Goal: Transaction & Acquisition: Purchase product/service

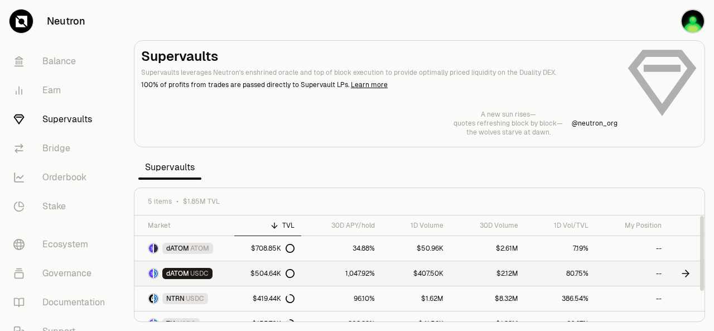
click at [372, 275] on link "1,047.92%" at bounding box center [341, 273] width 81 height 25
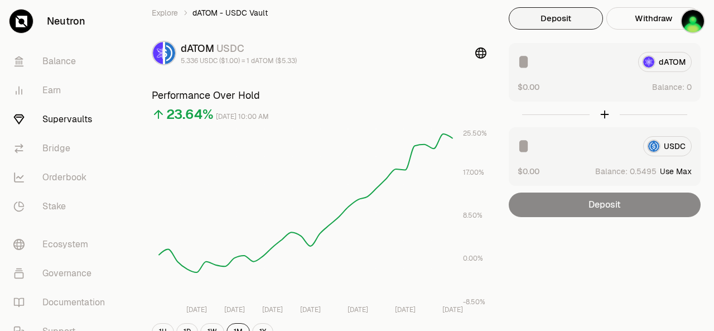
scroll to position [38, 0]
click at [618, 210] on div "Deposit" at bounding box center [605, 204] width 192 height 25
click at [603, 114] on div at bounding box center [605, 114] width 192 height 26
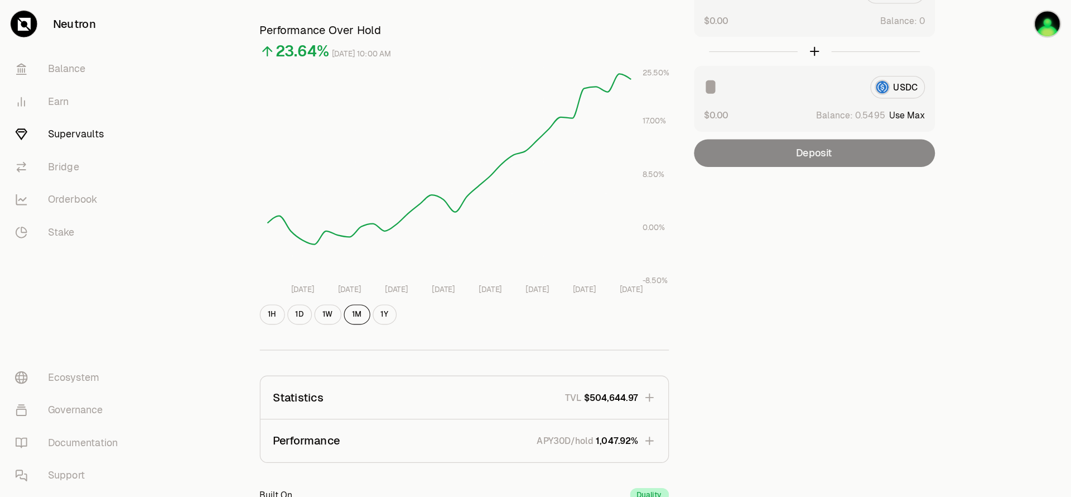
scroll to position [106, 0]
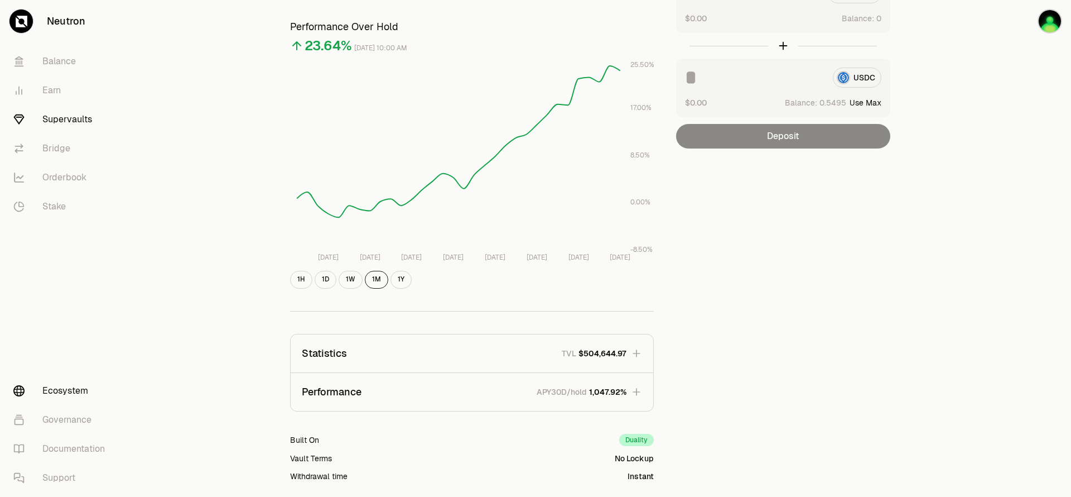
drag, startPoint x: 475, startPoint y: 25, endPoint x: 57, endPoint y: 397, distance: 559.6
click at [57, 330] on link "Ecosystem" at bounding box center [62, 390] width 116 height 29
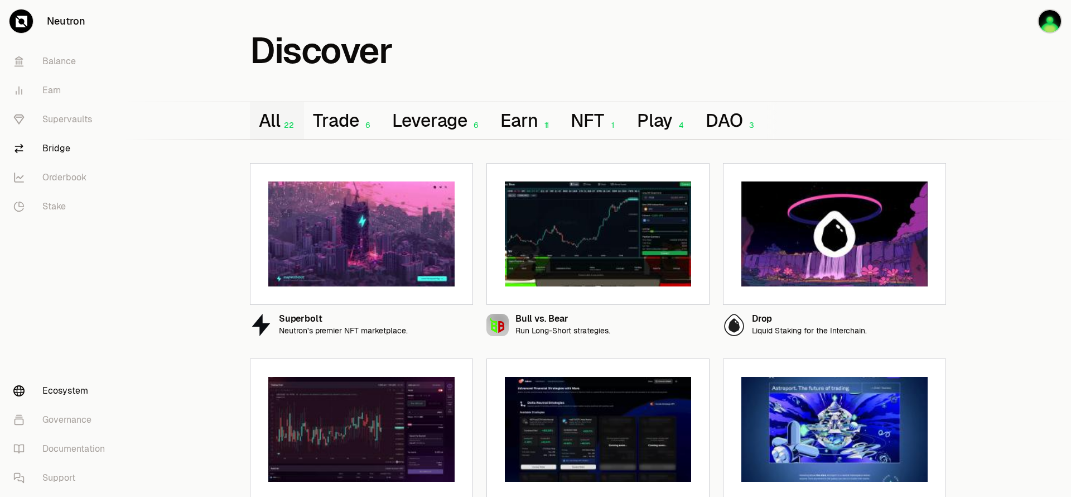
scroll to position [3, 0]
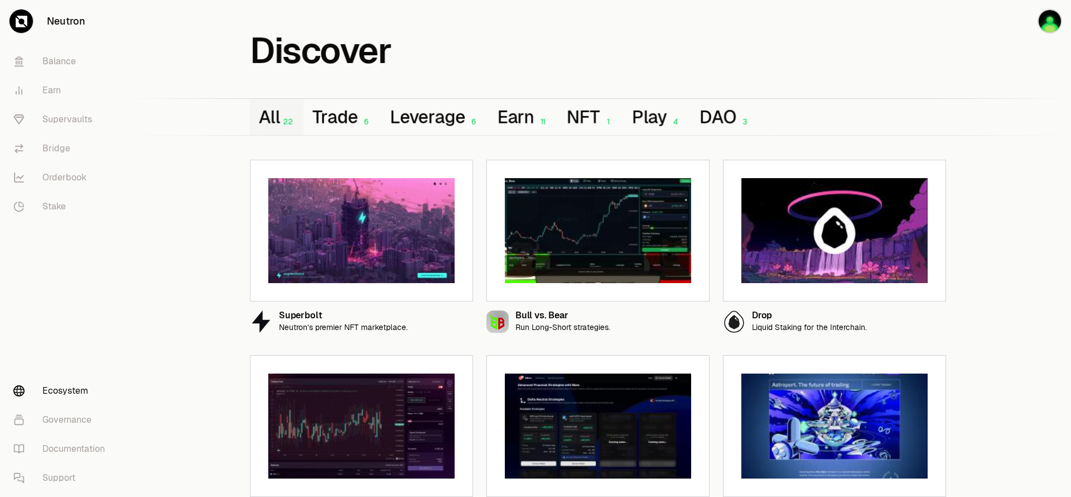
click at [714, 20] on button "button" at bounding box center [1035, 21] width 71 height 42
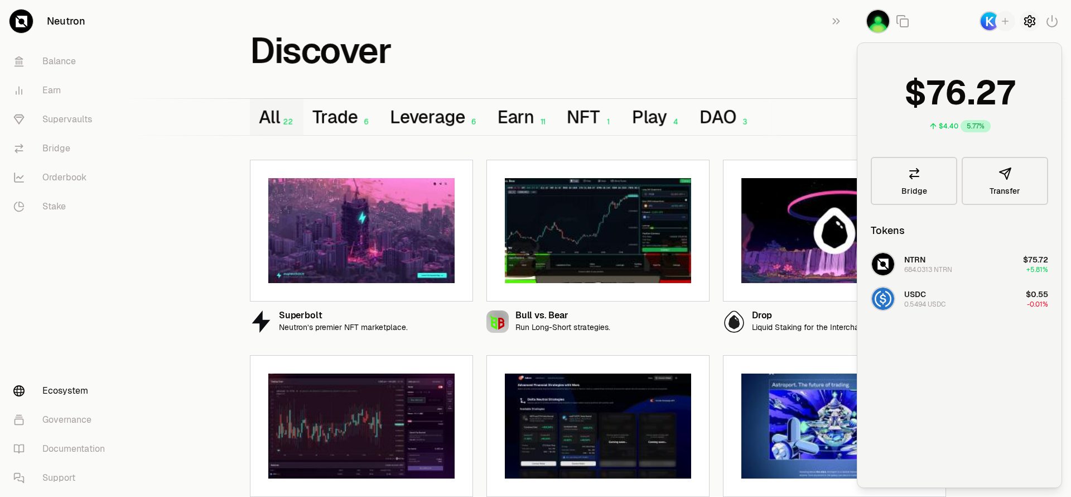
click at [714, 20] on icon "button" at bounding box center [1030, 21] width 4 height 4
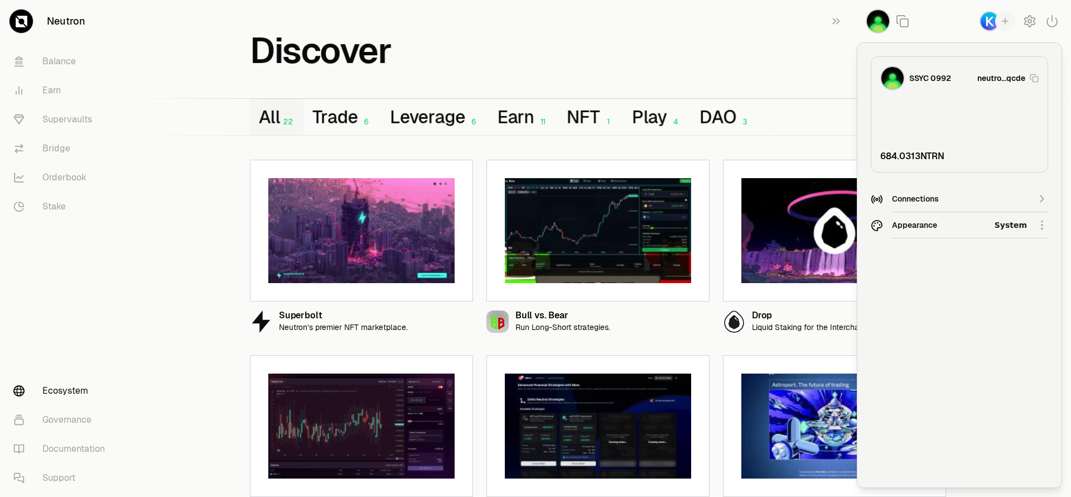
click at [714, 279] on div "Dark" at bounding box center [995, 277] width 102 height 22
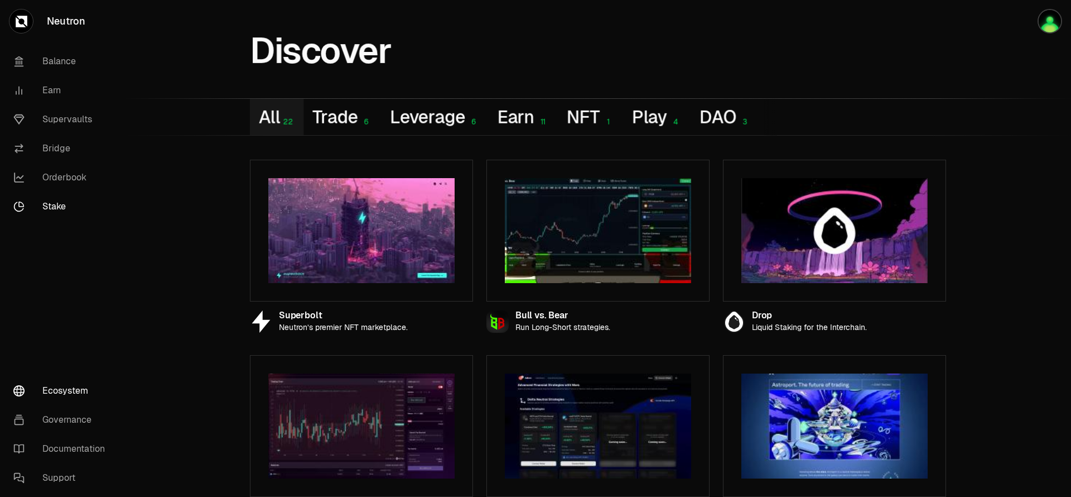
click at [59, 206] on link "Stake" at bounding box center [62, 206] width 116 height 29
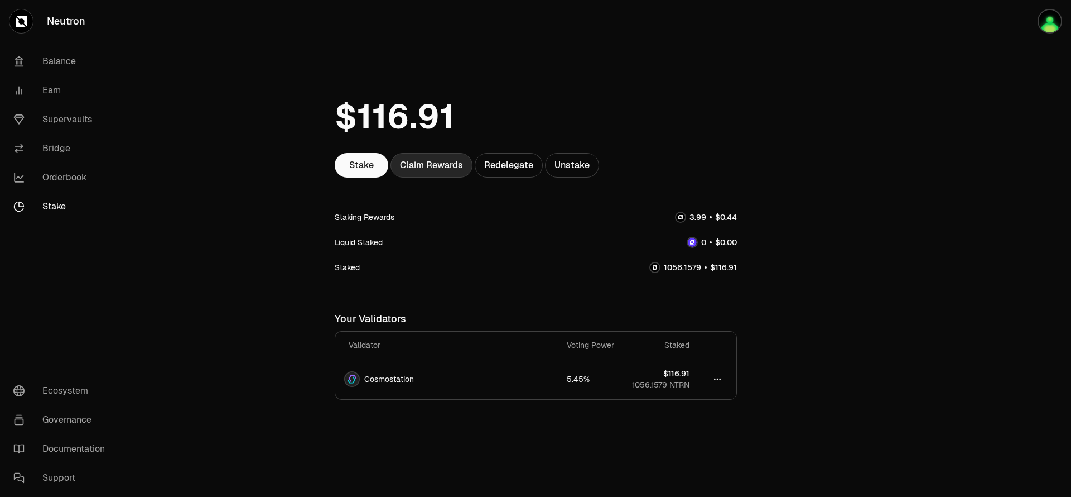
click at [449, 170] on div "Claim Rewards" at bounding box center [432, 165] width 82 height 25
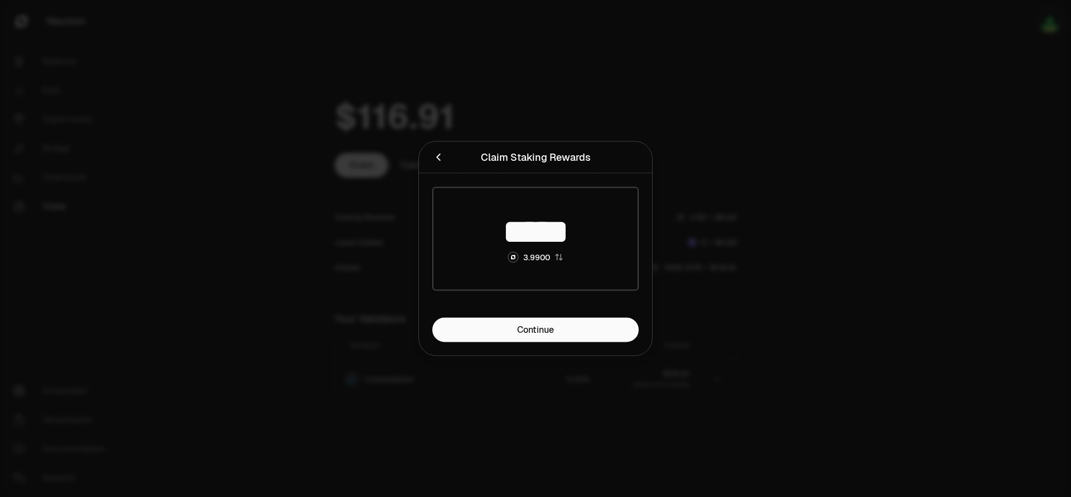
click at [325, 227] on div at bounding box center [535, 248] width 1071 height 497
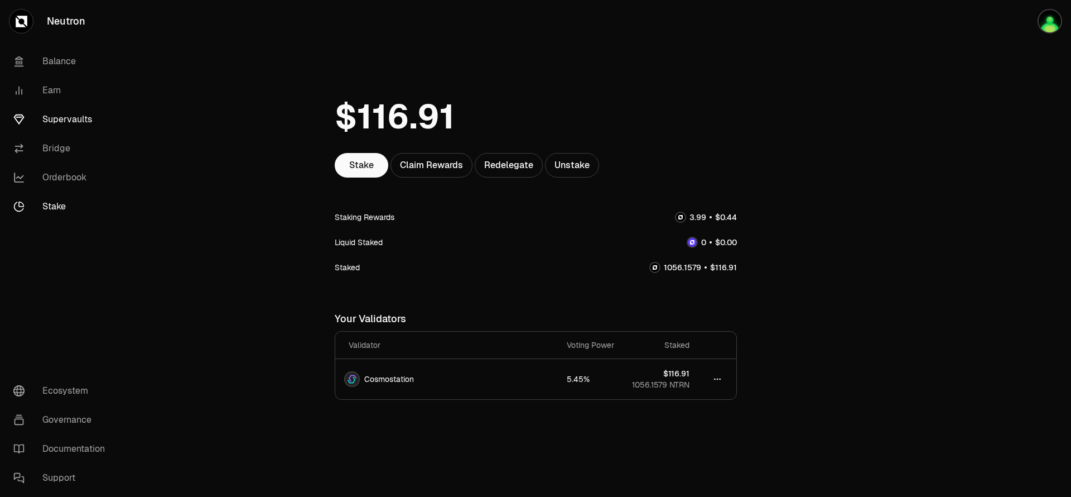
click at [72, 122] on link "Supervaults" at bounding box center [62, 119] width 116 height 29
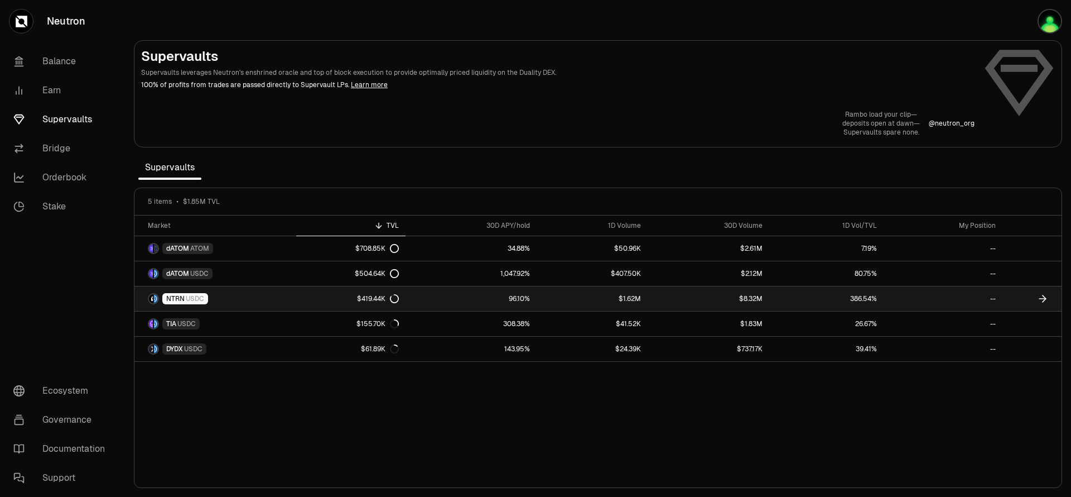
click at [714, 299] on link "386.54%" at bounding box center [826, 298] width 114 height 25
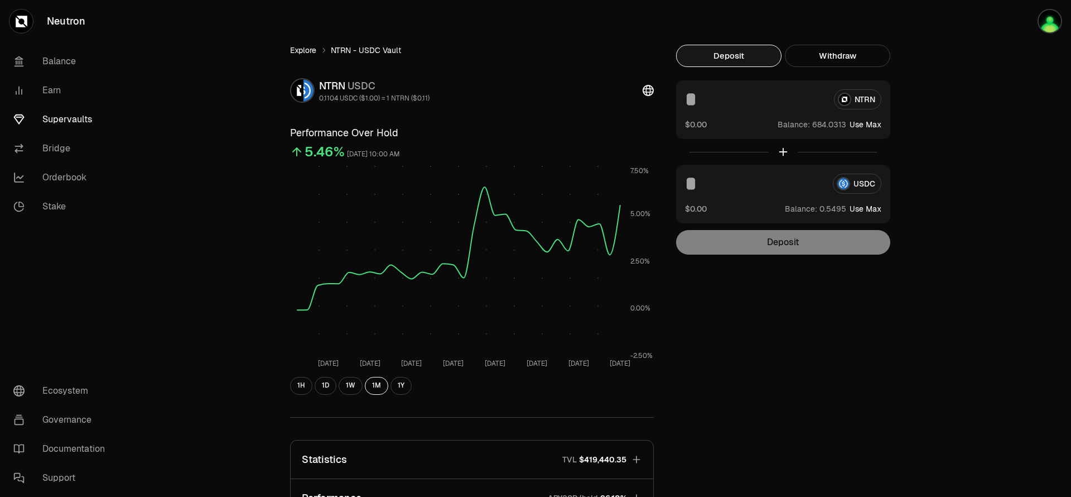
click at [309, 47] on link "Explore" at bounding box center [303, 50] width 26 height 11
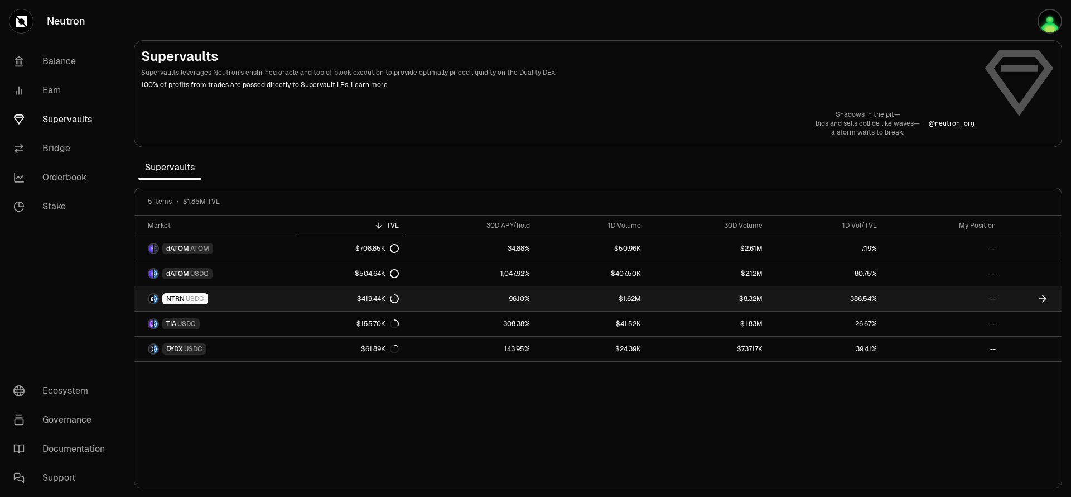
click at [260, 298] on link "NTRN USDC" at bounding box center [215, 298] width 162 height 25
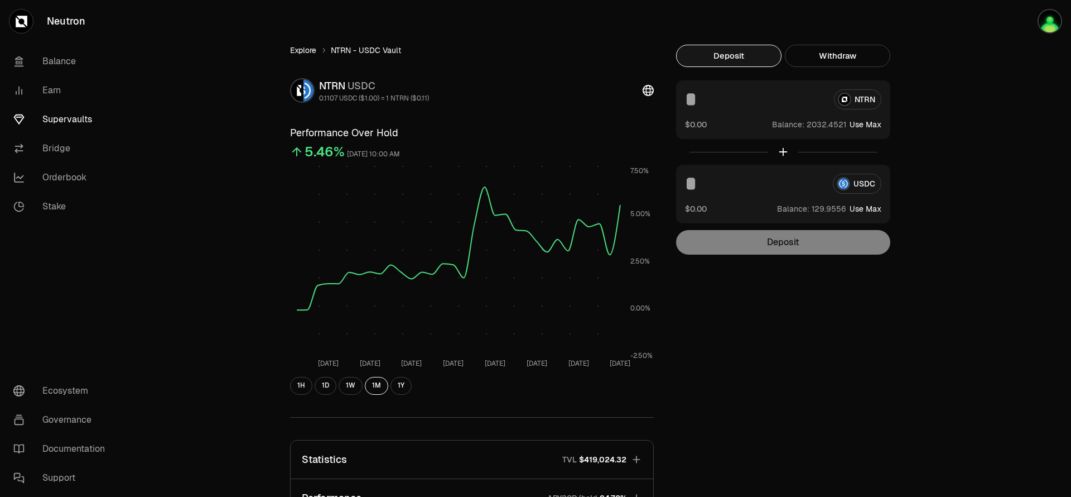
click at [305, 50] on link "Explore" at bounding box center [303, 50] width 26 height 11
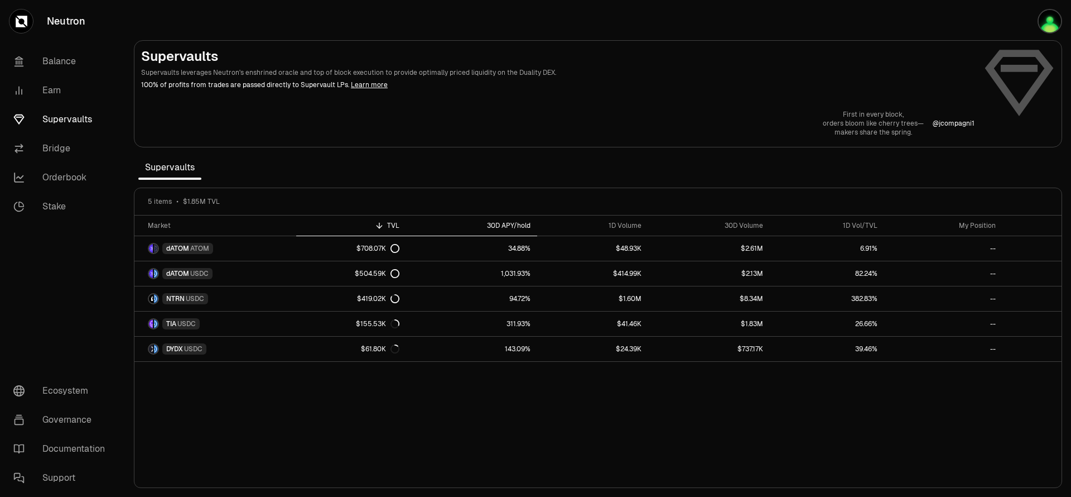
click at [520, 223] on div "30D APY/hold" at bounding box center [472, 225] width 118 height 9
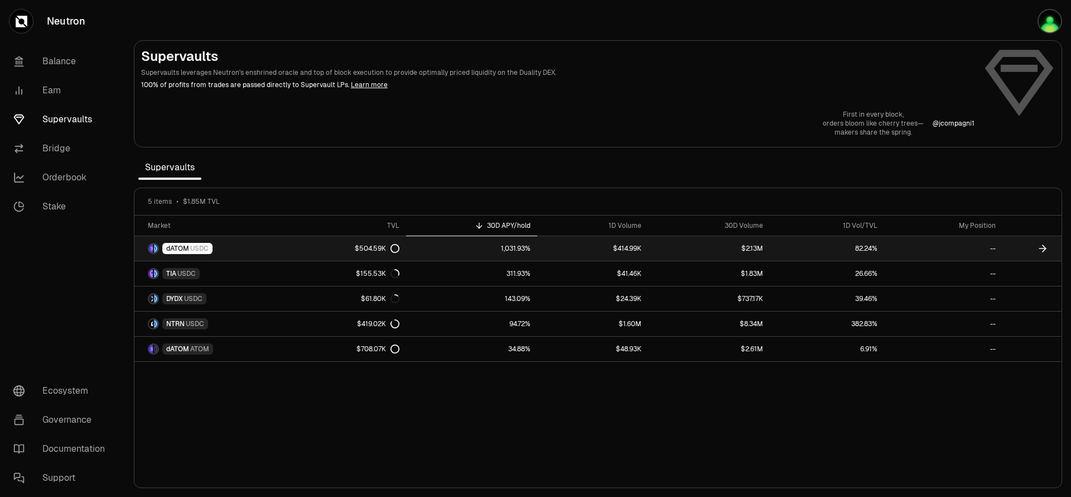
click at [526, 248] on link "1,031.93%" at bounding box center [471, 248] width 131 height 25
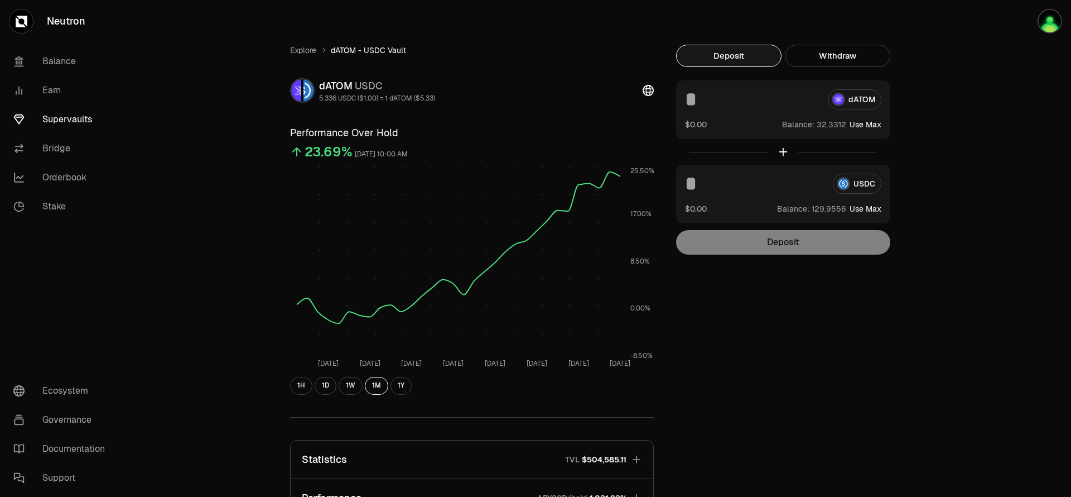
click at [868, 129] on div "Balance: Use Max" at bounding box center [831, 124] width 99 height 12
click at [864, 125] on button "Use Max" at bounding box center [866, 124] width 32 height 11
type input "*********"
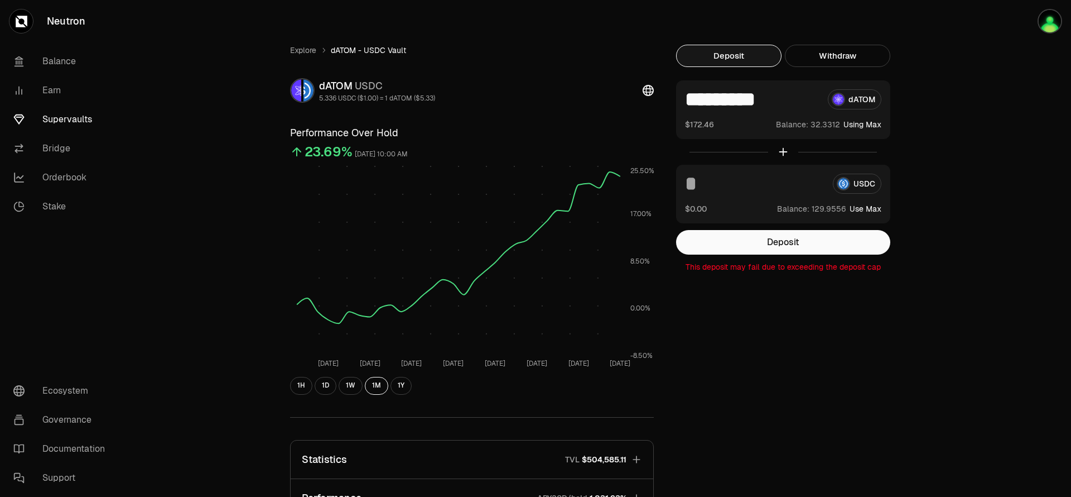
click at [858, 210] on button "Use Max" at bounding box center [866, 208] width 32 height 11
type input "**********"
click at [309, 53] on link "Explore" at bounding box center [303, 50] width 26 height 11
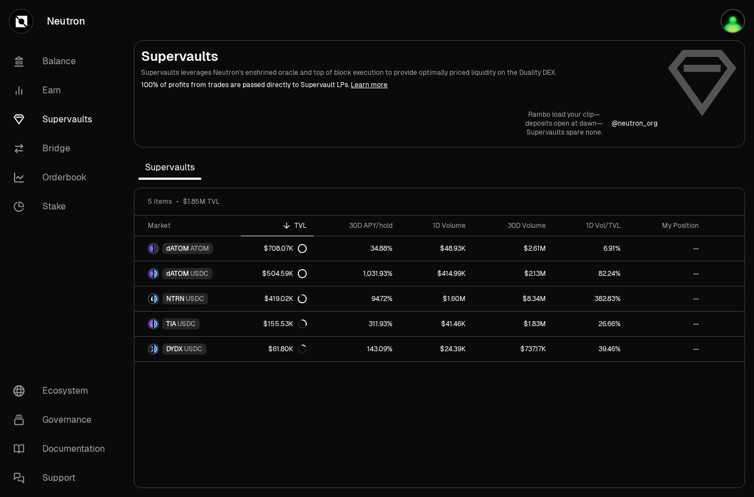
click at [473, 139] on div at bounding box center [439, 94] width 610 height 106
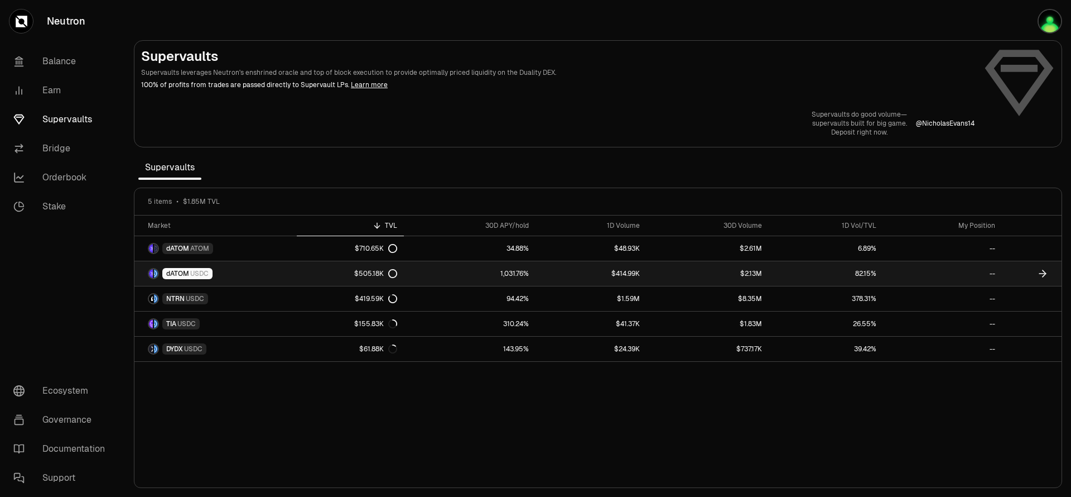
click at [381, 276] on div "$505.18K" at bounding box center [375, 273] width 43 height 9
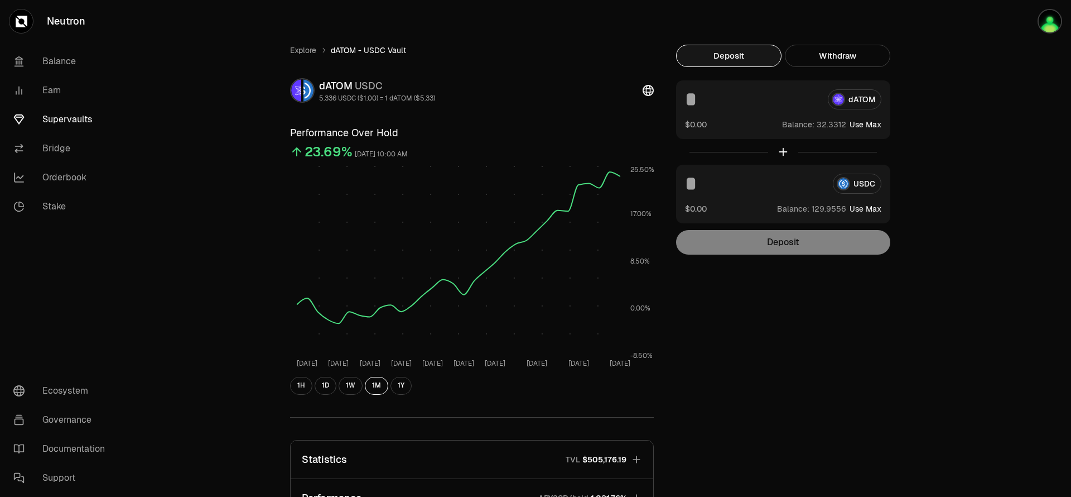
click at [869, 210] on button "Use Max" at bounding box center [866, 208] width 32 height 11
type input "**********"
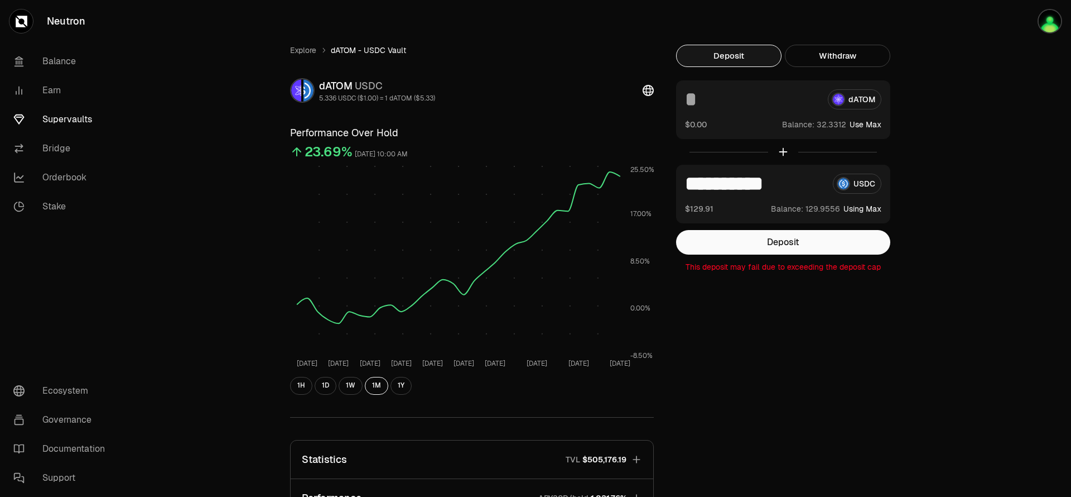
click at [740, 104] on input at bounding box center [752, 99] width 134 height 20
type input "*"
type input "**"
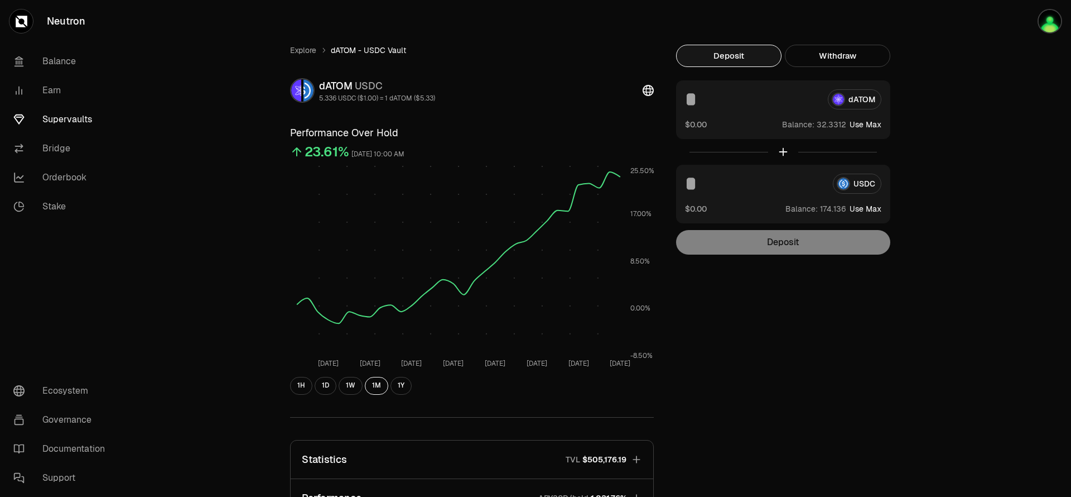
click at [872, 128] on button "Use Max" at bounding box center [866, 124] width 32 height 11
type input "*********"
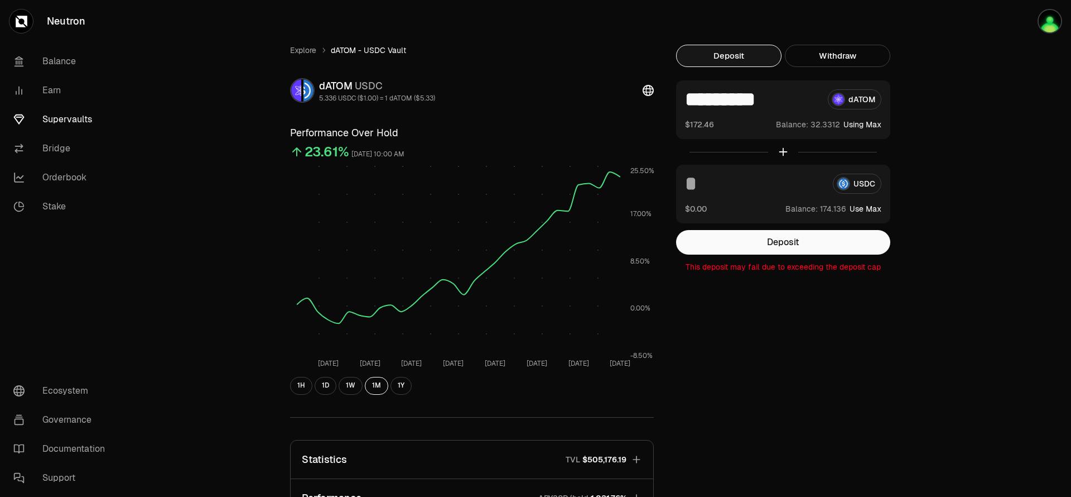
click at [866, 206] on button "Use Max" at bounding box center [866, 208] width 32 height 11
click at [708, 182] on input "**********" at bounding box center [754, 184] width 139 height 20
click at [714, 185] on input "**********" at bounding box center [754, 184] width 139 height 20
drag, startPoint x: 721, startPoint y: 183, endPoint x: 826, endPoint y: 186, distance: 104.4
click at [826, 186] on div "**********" at bounding box center [783, 184] width 196 height 20
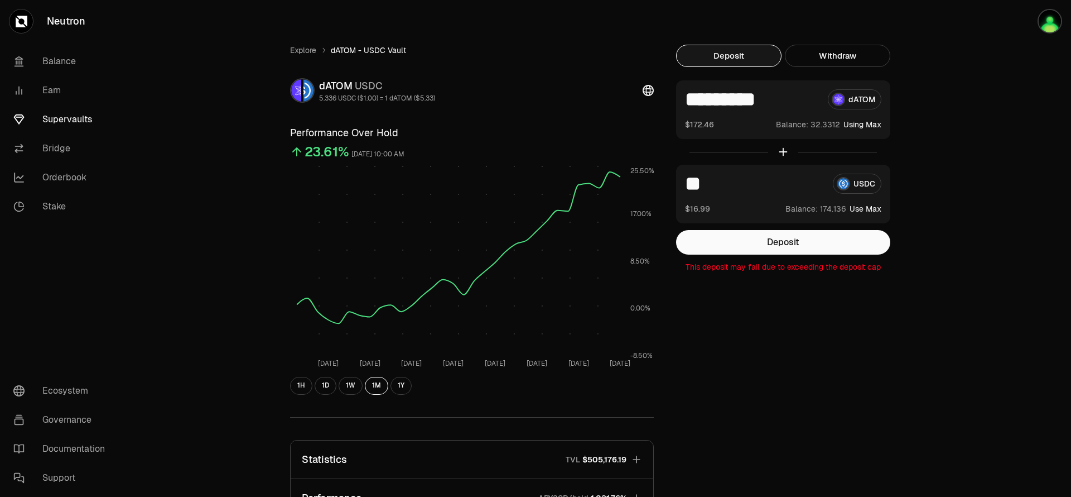
type input "*"
click at [304, 52] on link "Explore" at bounding box center [303, 50] width 26 height 11
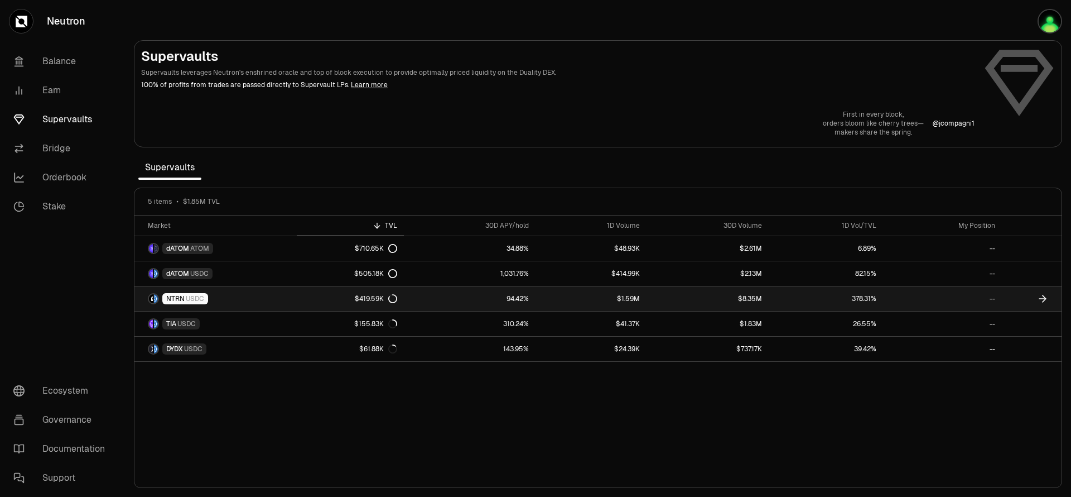
click at [403, 293] on link "$419.59K" at bounding box center [350, 298] width 107 height 25
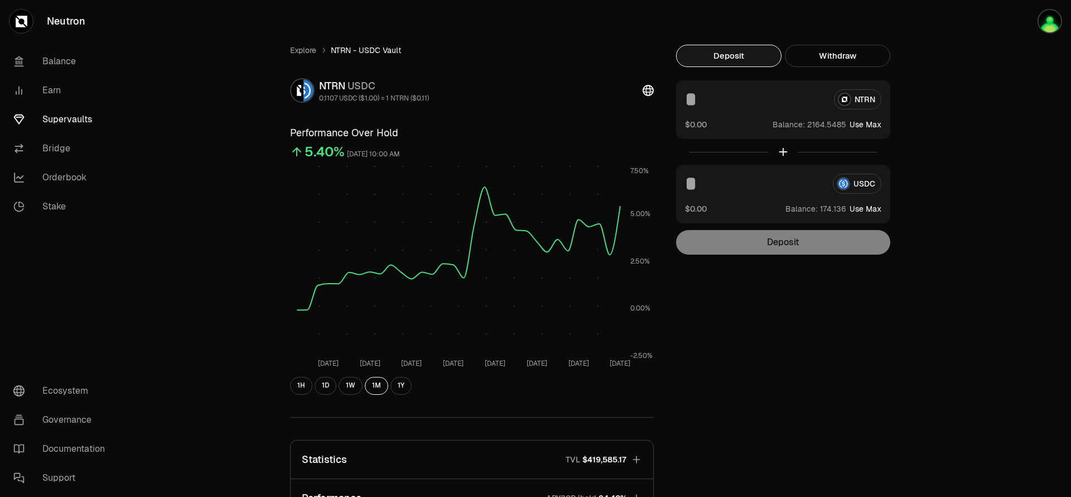
click at [858, 126] on button "Use Max" at bounding box center [866, 124] width 32 height 11
type input "**********"
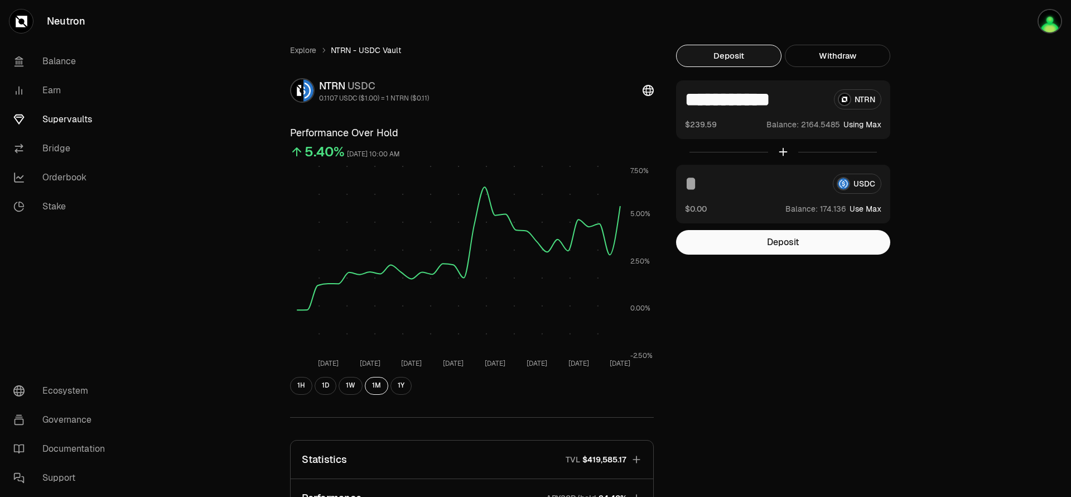
click at [860, 207] on button "Use Max" at bounding box center [866, 208] width 32 height 11
type input "**********"
drag, startPoint x: 686, startPoint y: 103, endPoint x: 873, endPoint y: 104, distance: 186.4
click at [873, 104] on div "**********" at bounding box center [783, 99] width 196 height 20
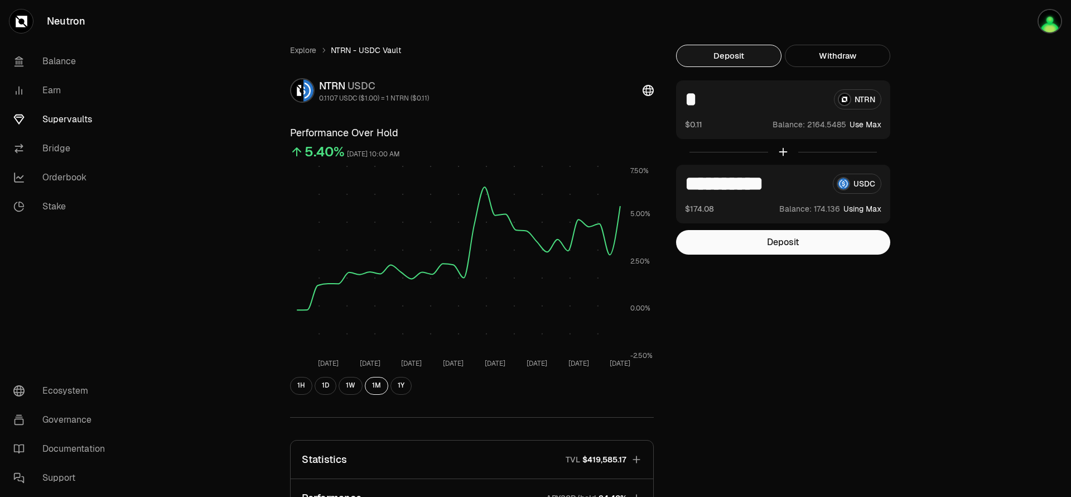
scroll to position [0, 0]
type input "****"
click at [787, 243] on button "Deposit" at bounding box center [783, 242] width 214 height 25
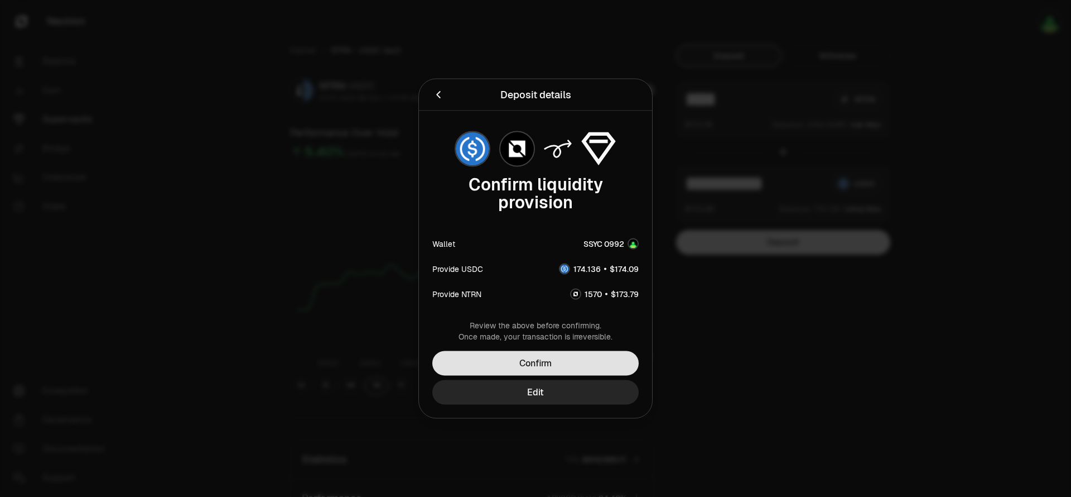
click at [517, 364] on button "Confirm" at bounding box center [535, 363] width 206 height 25
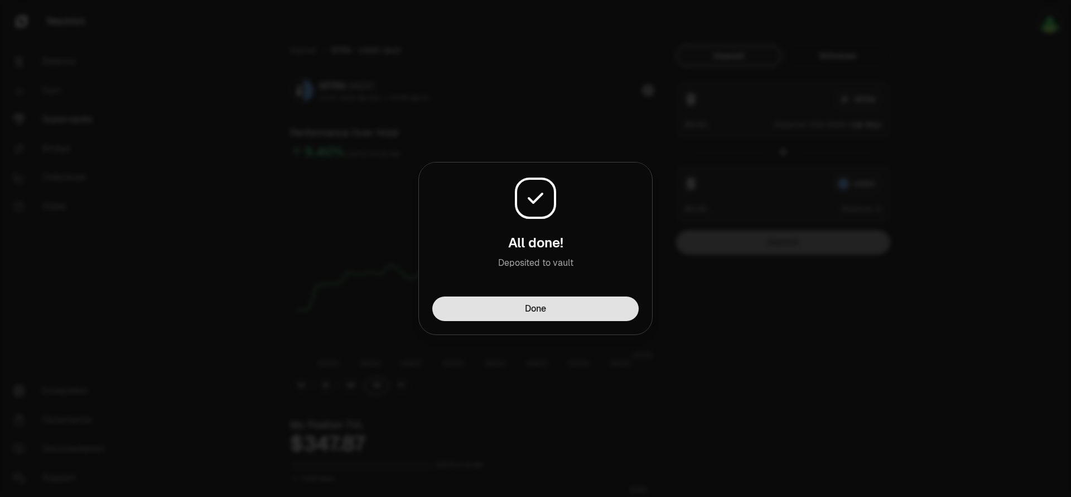
click at [540, 312] on button "Done" at bounding box center [535, 308] width 206 height 25
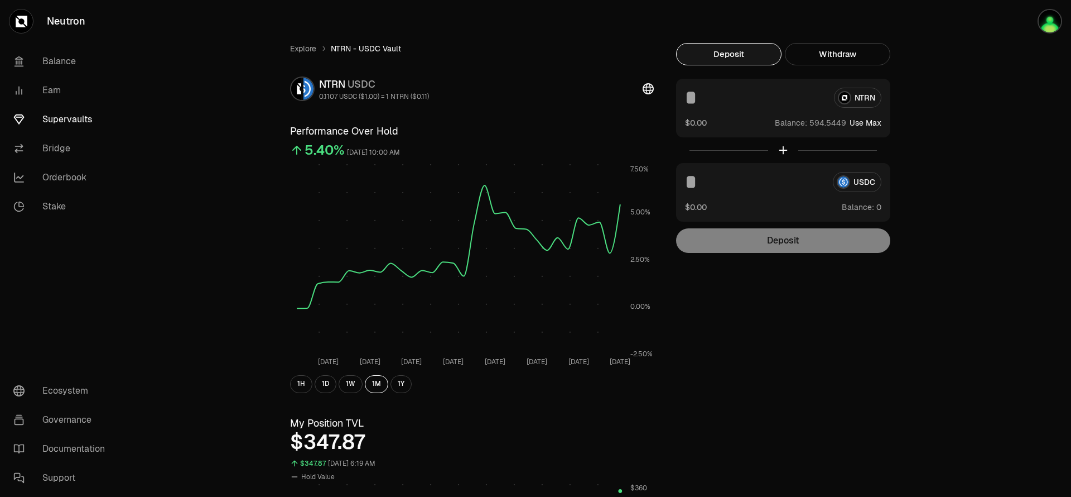
scroll to position [1, 0]
click at [68, 119] on link "Supervaults" at bounding box center [62, 119] width 116 height 29
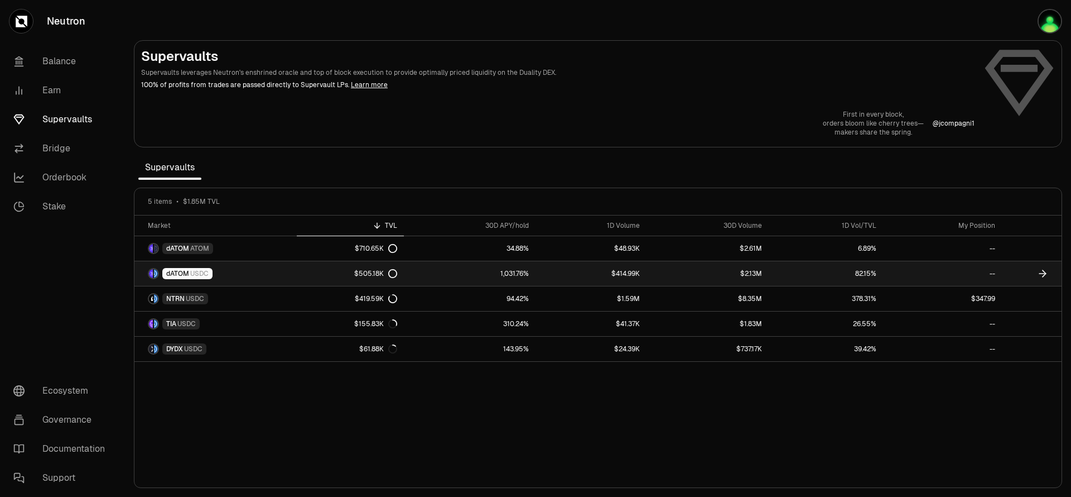
click at [395, 273] on icon at bounding box center [392, 273] width 9 height 9
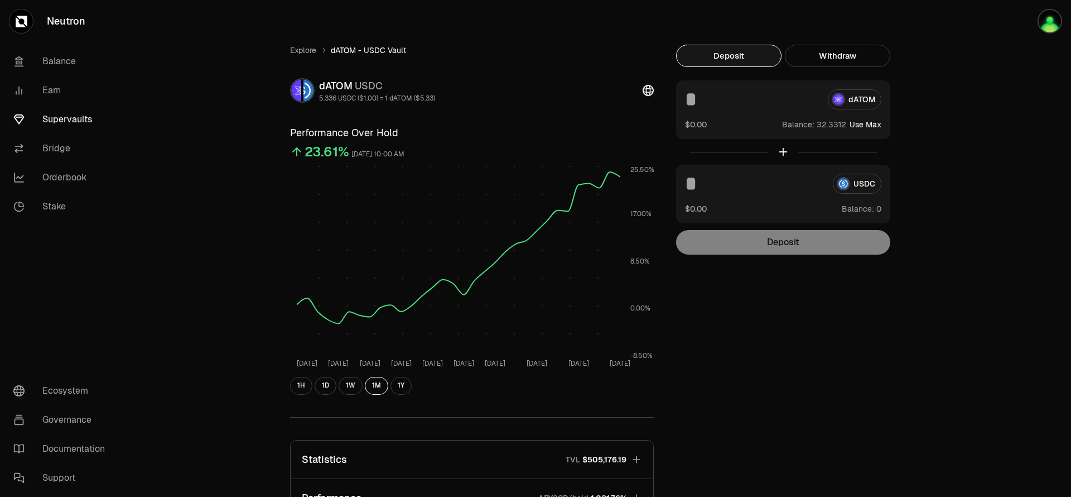
click at [867, 127] on button "Use Max" at bounding box center [866, 124] width 32 height 11
type input "*********"
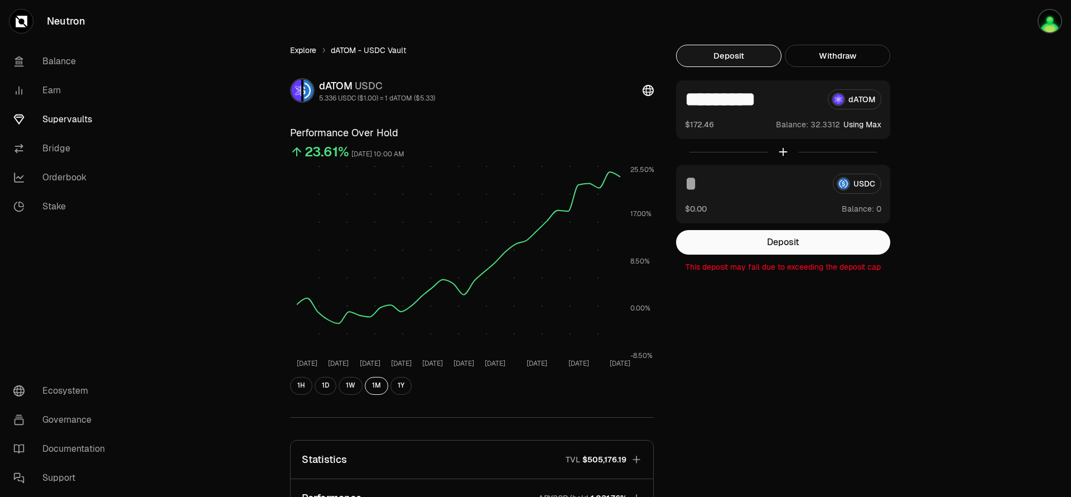
click at [305, 47] on link "Explore" at bounding box center [303, 50] width 26 height 11
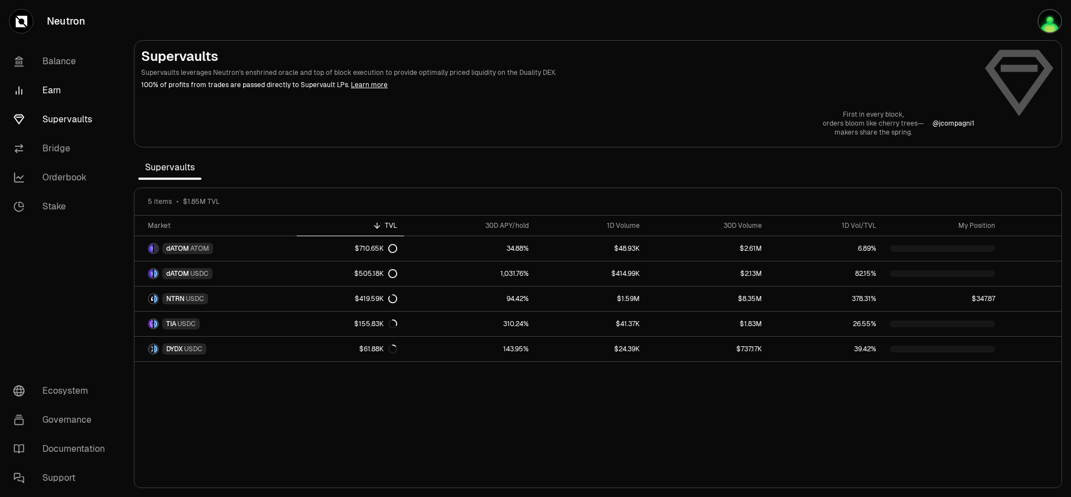
click at [54, 90] on link "Earn" at bounding box center [62, 90] width 116 height 29
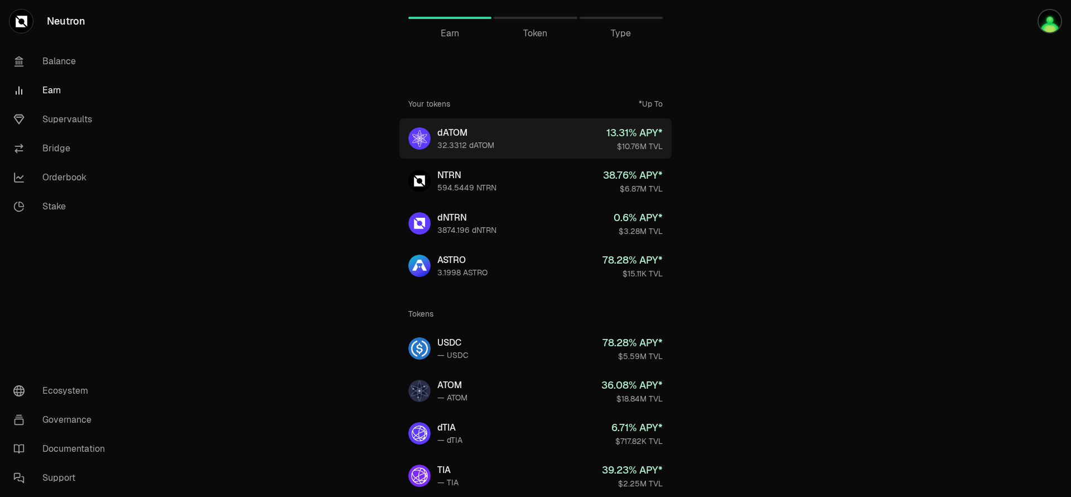
click at [641, 131] on div "13.31 % APY*" at bounding box center [634, 133] width 56 height 16
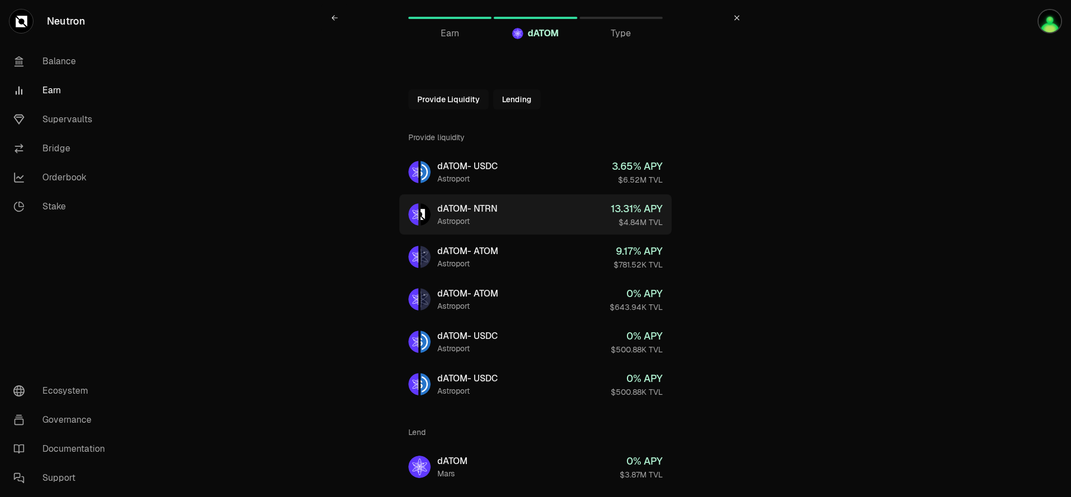
click at [576, 219] on link "dATOM - NTRN Astroport 13.31 % APY $4.84M TVL" at bounding box center [535, 214] width 272 height 40
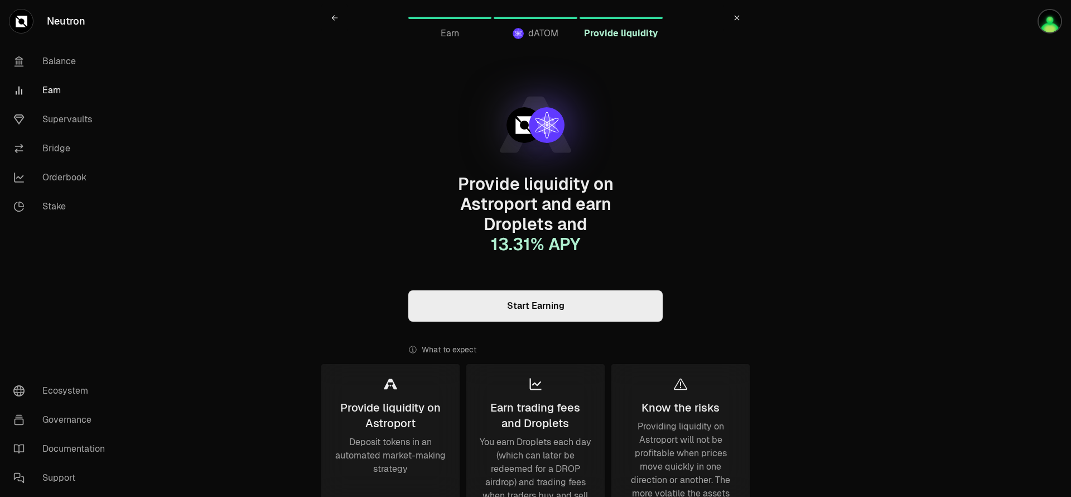
click at [540, 309] on link "Start Earning" at bounding box center [535, 305] width 254 height 31
click at [62, 57] on link "Balance" at bounding box center [62, 61] width 116 height 29
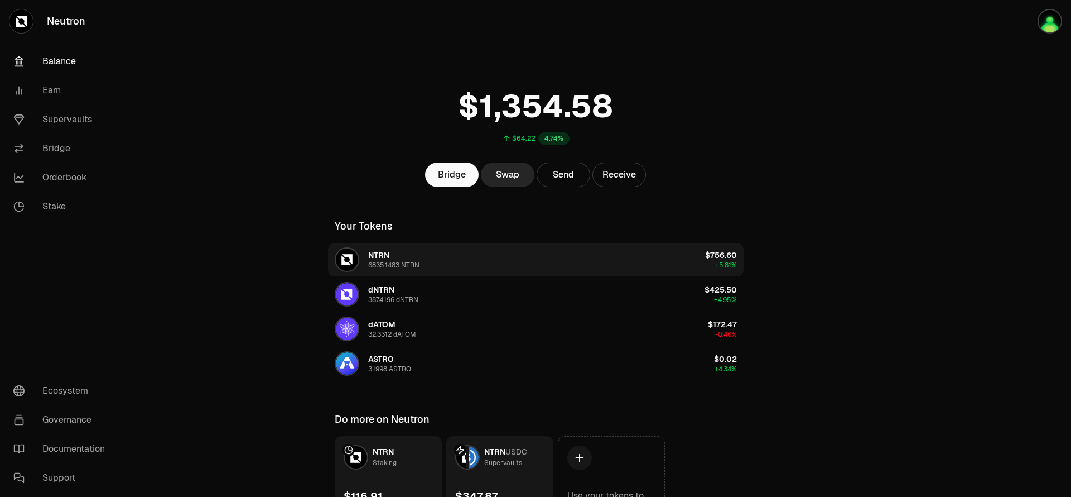
scroll to position [73, 0]
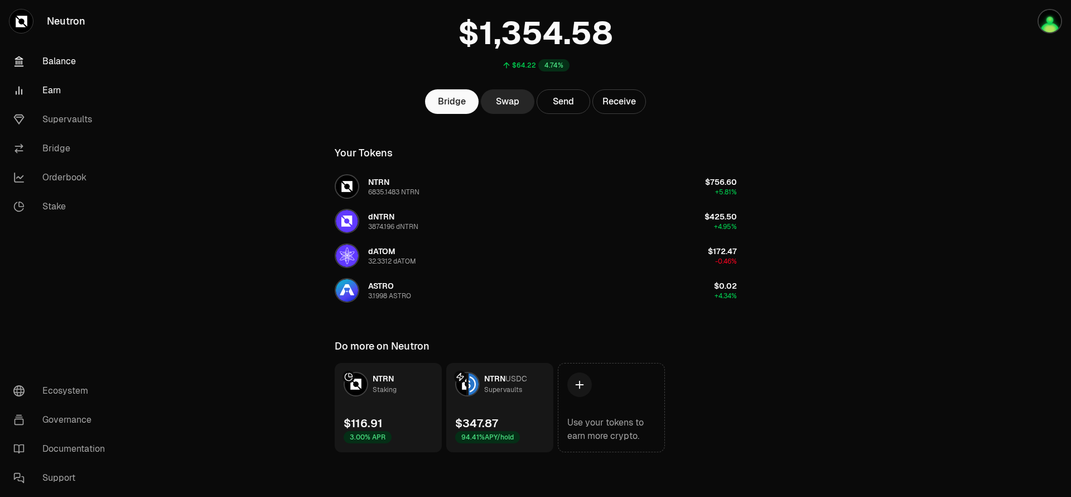
click at [71, 95] on link "Earn" at bounding box center [62, 90] width 116 height 29
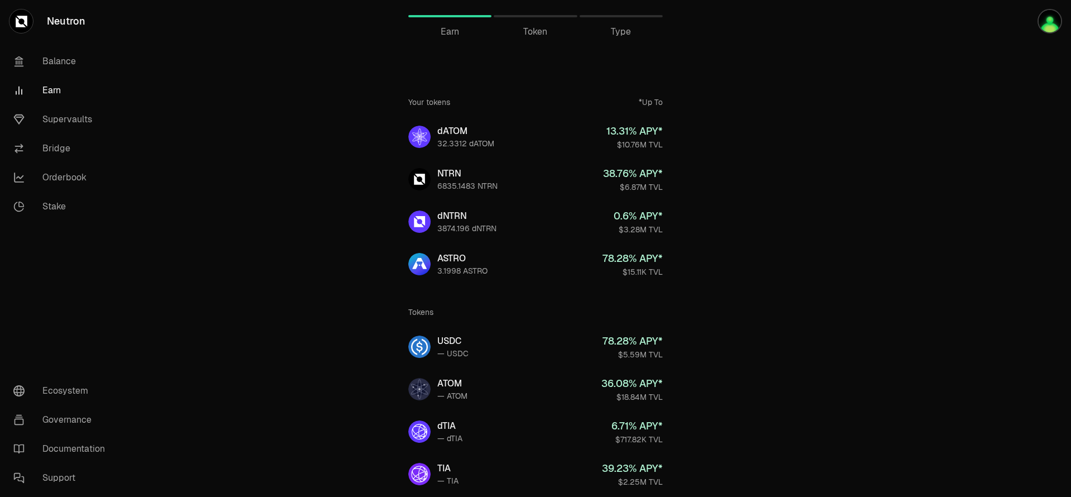
scroll to position [1, 0]
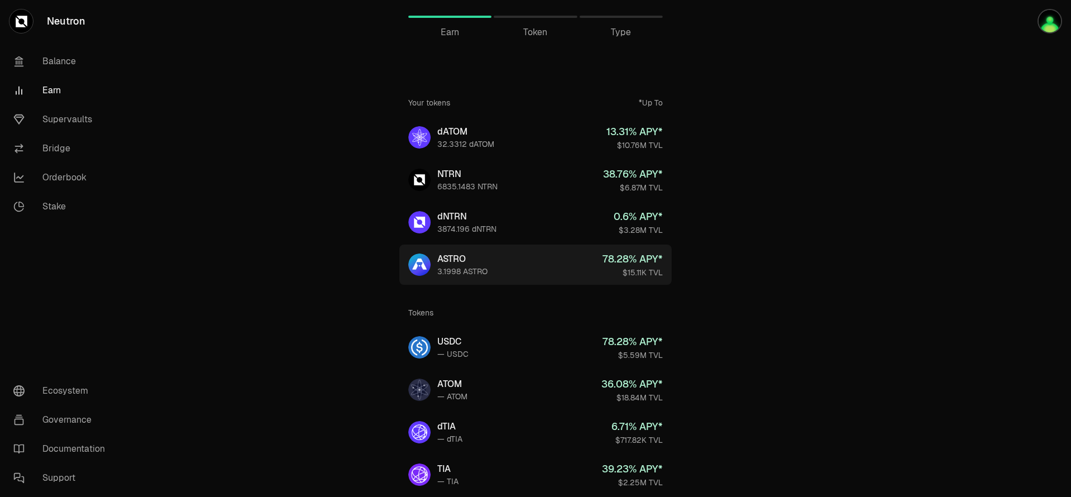
click at [495, 261] on link "ASTRO 3.1998 ASTRO 78.28 % APY* $15.11K TVL" at bounding box center [535, 264] width 272 height 40
